Goal: Navigation & Orientation: Find specific page/section

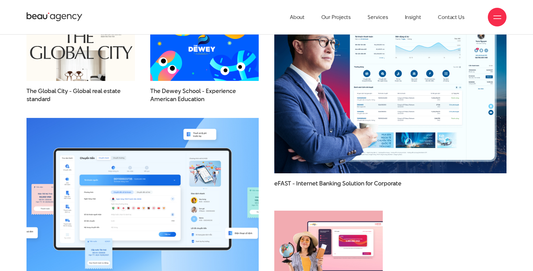
scroll to position [985, 0]
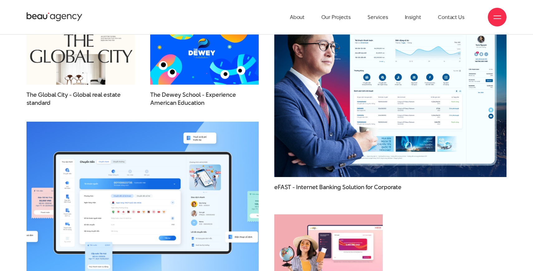
click at [338, 94] on img at bounding box center [390, 95] width 255 height 180
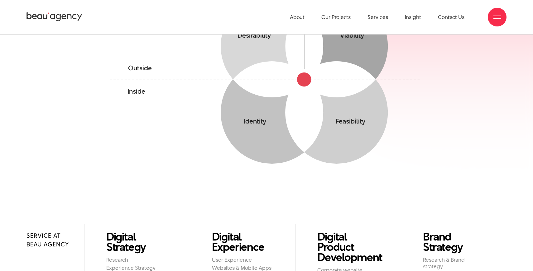
scroll to position [381, 0]
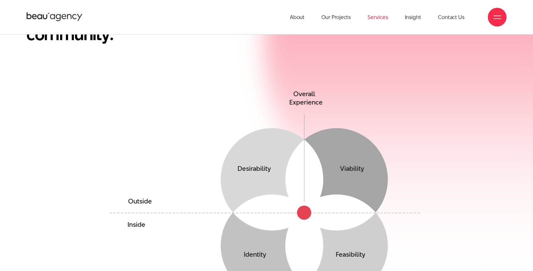
click at [379, 22] on link "Services" at bounding box center [377, 17] width 20 height 34
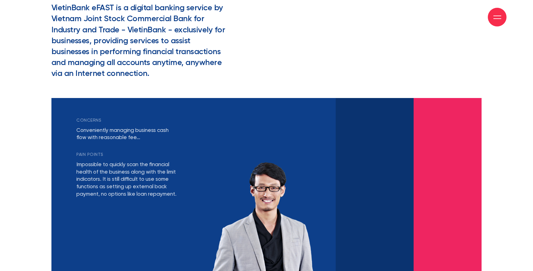
scroll to position [1186, 0]
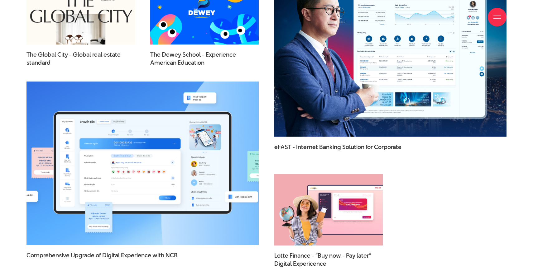
scroll to position [2064, 0]
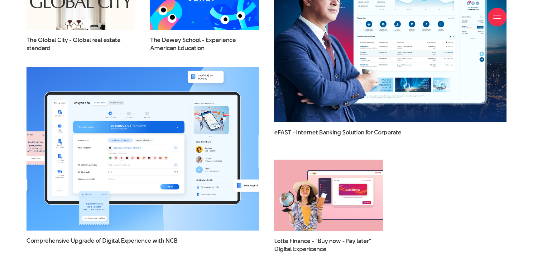
click at [188, 144] on img at bounding box center [142, 149] width 255 height 180
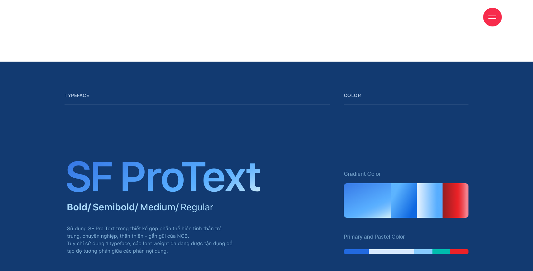
scroll to position [2685, 0]
